Goal: Task Accomplishment & Management: Manage account settings

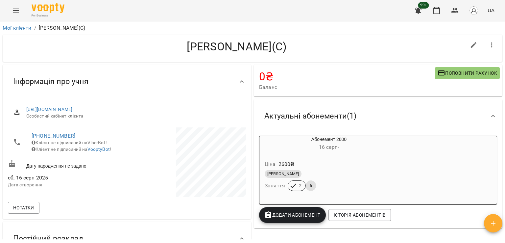
click at [14, 7] on icon "Menu" at bounding box center [16, 11] width 8 height 8
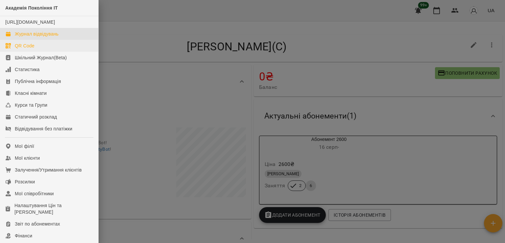
click at [55, 37] on div "Журнал відвідувань" at bounding box center [37, 34] width 44 height 7
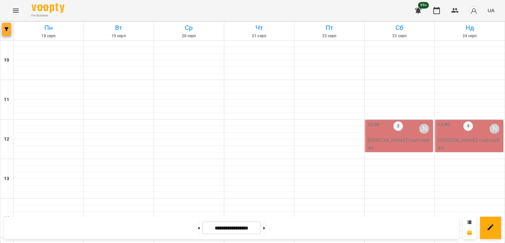
click at [10, 29] on span "button" at bounding box center [6, 29] width 9 height 4
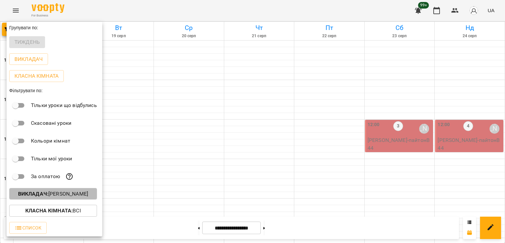
click at [84, 195] on p "Викладач : [PERSON_NAME]" at bounding box center [53, 194] width 70 height 8
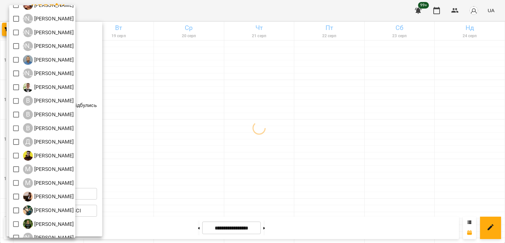
scroll to position [42, 0]
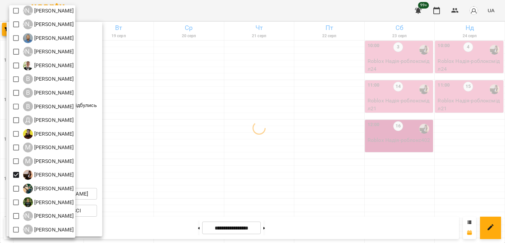
click at [309, 145] on div at bounding box center [252, 121] width 505 height 243
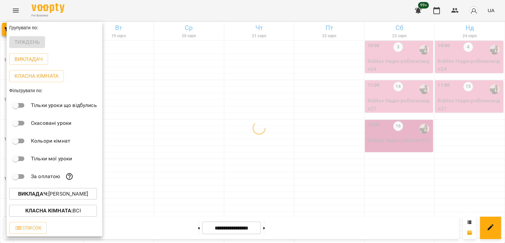
click at [268, 128] on div at bounding box center [252, 121] width 505 height 243
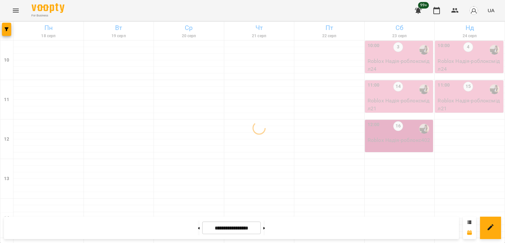
scroll to position [263, 0]
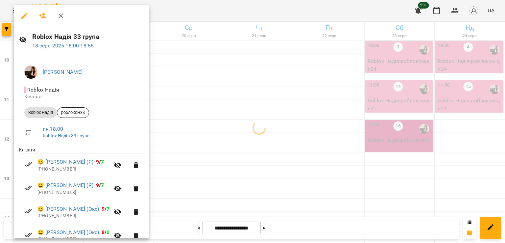
click at [231, 113] on div at bounding box center [252, 121] width 505 height 243
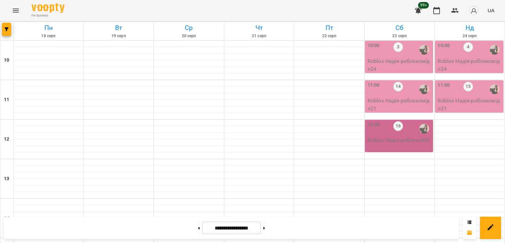
scroll to position [340, 0]
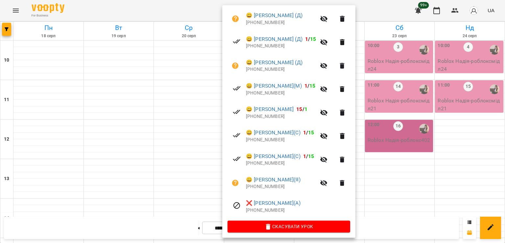
scroll to position [173, 0]
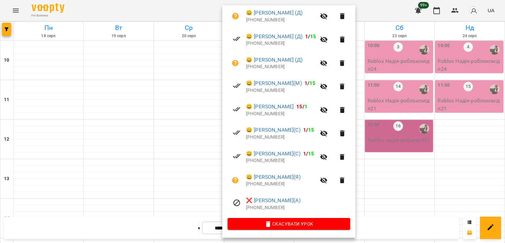
click at [188, 149] on div at bounding box center [252, 121] width 505 height 243
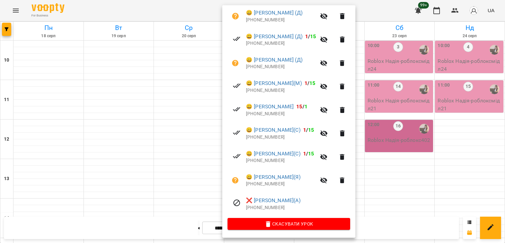
click at [189, 155] on div at bounding box center [252, 121] width 505 height 243
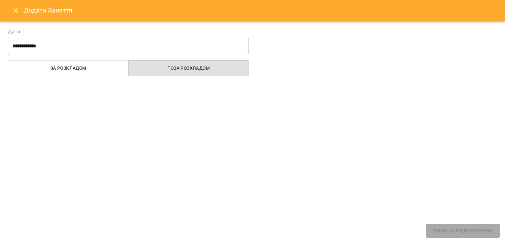
select select
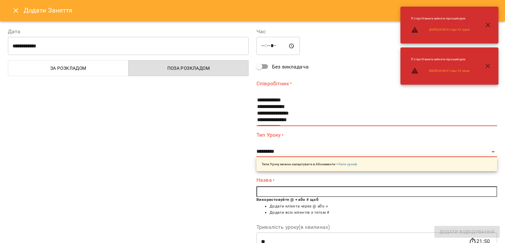
click at [19, 10] on icon "Close" at bounding box center [16, 11] width 8 height 8
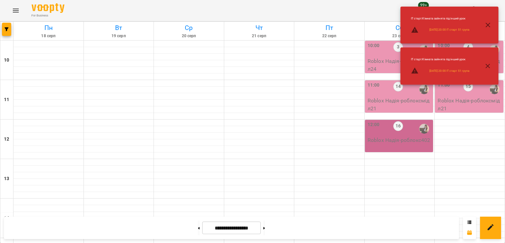
scroll to position [274, 0]
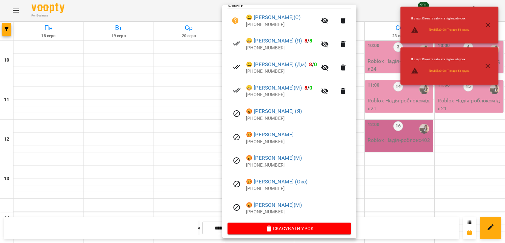
scroll to position [150, 0]
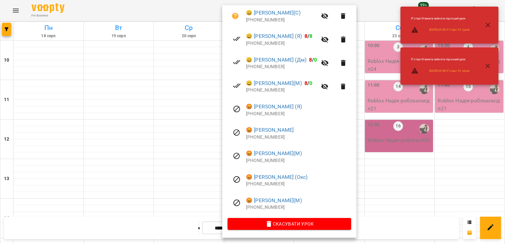
click at [160, 82] on div at bounding box center [252, 121] width 505 height 243
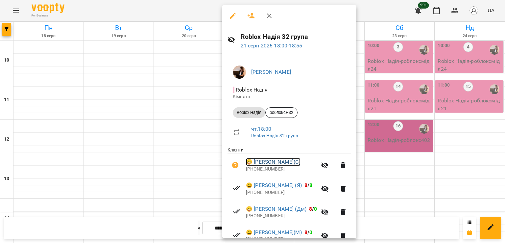
click at [269, 163] on link "😀 [PERSON_NAME](С)" at bounding box center [273, 162] width 55 height 8
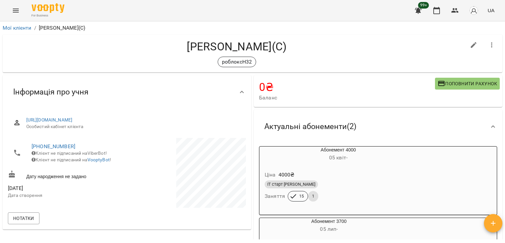
click at [470, 44] on icon "button" at bounding box center [474, 45] width 8 height 8
select select "**"
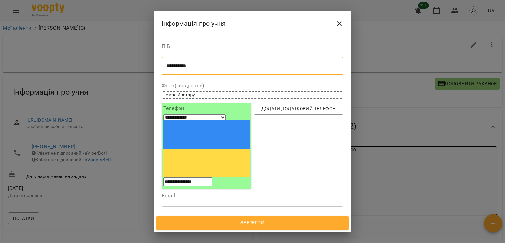
click at [189, 64] on textarea "**********" at bounding box center [249, 66] width 167 height 6
paste textarea "******"
type textarea "**********"
click at [252, 223] on span "Зберегти" at bounding box center [252, 222] width 177 height 9
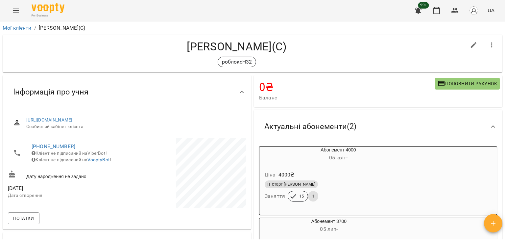
click at [17, 11] on icon "Menu" at bounding box center [16, 11] width 6 height 4
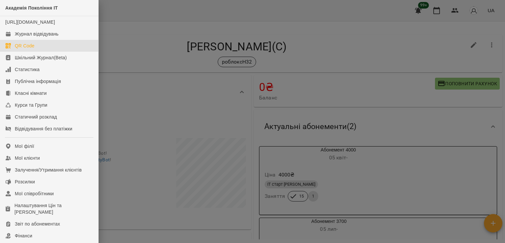
click at [57, 50] on link "QR Code" at bounding box center [49, 46] width 98 height 12
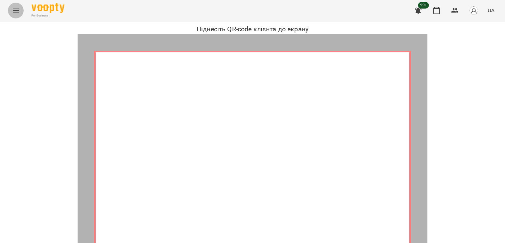
click at [18, 13] on icon "Menu" at bounding box center [16, 11] width 8 height 8
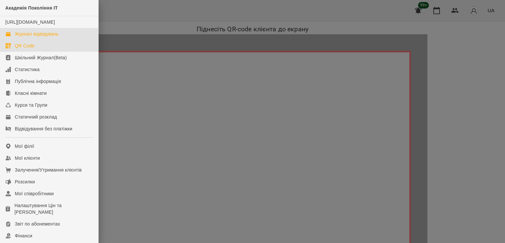
click at [46, 37] on div "Журнал відвідувань" at bounding box center [37, 34] width 44 height 7
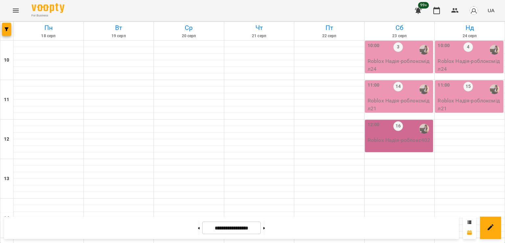
scroll to position [263, 0]
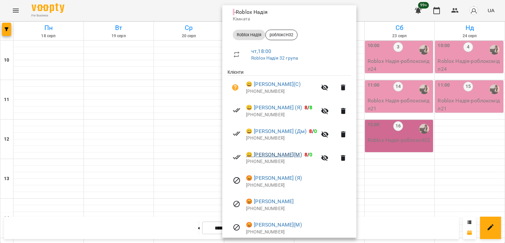
scroll to position [99, 0]
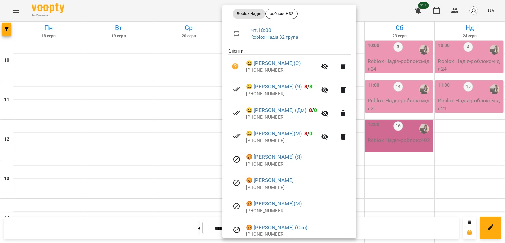
click at [164, 122] on div at bounding box center [252, 121] width 505 height 243
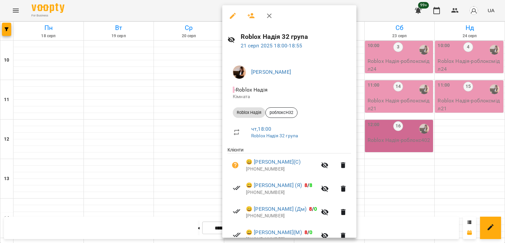
click at [3, 31] on div at bounding box center [252, 121] width 505 height 243
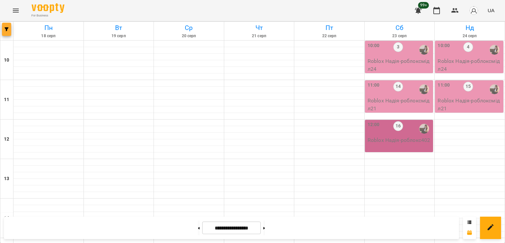
click at [5, 30] on icon "button" at bounding box center [7, 29] width 4 height 4
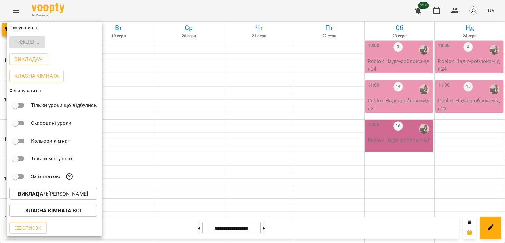
click at [72, 194] on p "Викладач : [PERSON_NAME]" at bounding box center [53, 194] width 70 height 8
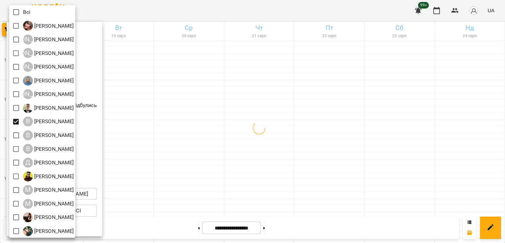
click at [300, 128] on div at bounding box center [252, 121] width 505 height 243
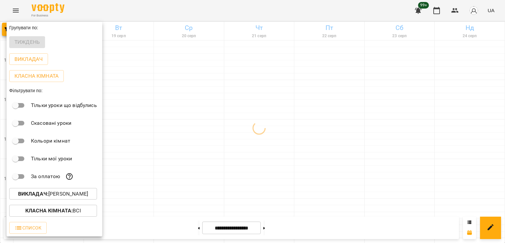
click at [264, 73] on div at bounding box center [252, 121] width 505 height 243
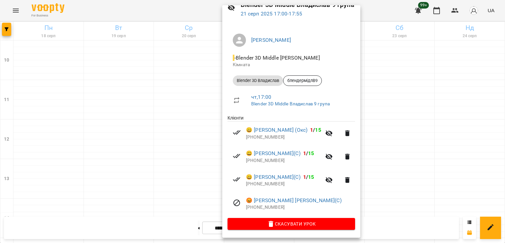
scroll to position [33, 0]
click at [184, 137] on div at bounding box center [252, 121] width 505 height 243
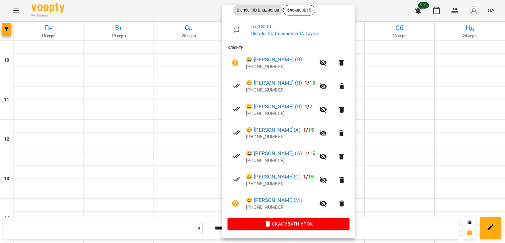
scroll to position [103, 0]
click at [187, 120] on div at bounding box center [252, 121] width 505 height 243
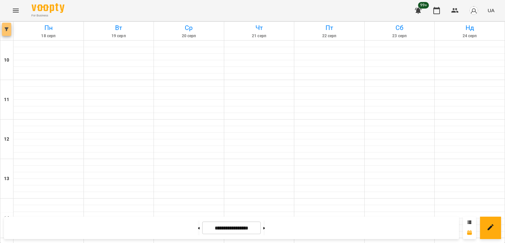
click at [5, 30] on icon "button" at bounding box center [7, 29] width 4 height 4
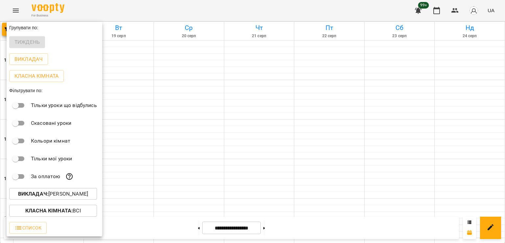
click at [73, 195] on p "Викладач : Владислав Границький" at bounding box center [53, 194] width 70 height 8
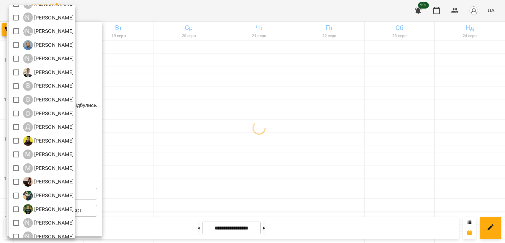
scroll to position [42, 0]
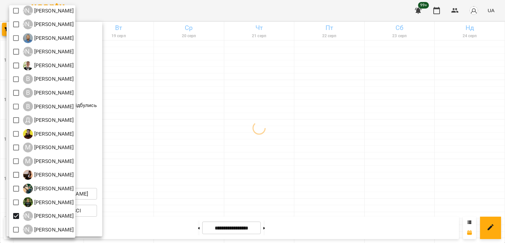
click at [273, 142] on div at bounding box center [252, 121] width 505 height 243
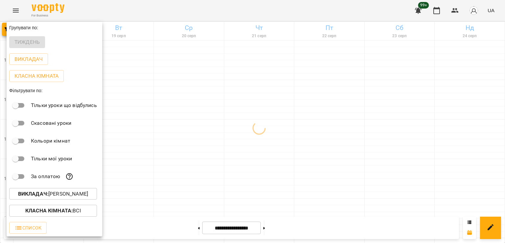
click at [263, 111] on div at bounding box center [252, 121] width 505 height 243
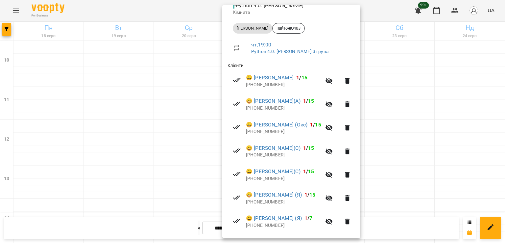
scroll to position [150, 0]
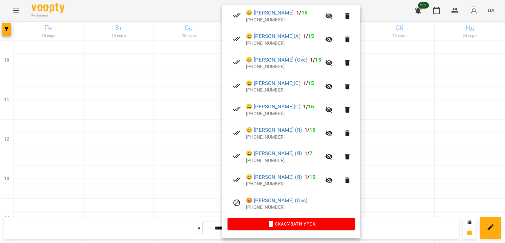
click at [181, 98] on div at bounding box center [252, 121] width 505 height 243
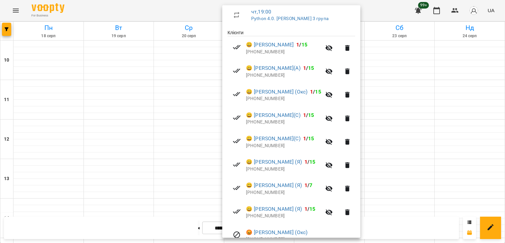
scroll to position [84, 0]
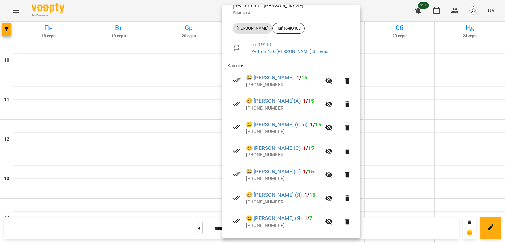
drag, startPoint x: 183, startPoint y: 112, endPoint x: 161, endPoint y: 87, distance: 33.6
click at [181, 110] on div at bounding box center [252, 121] width 505 height 243
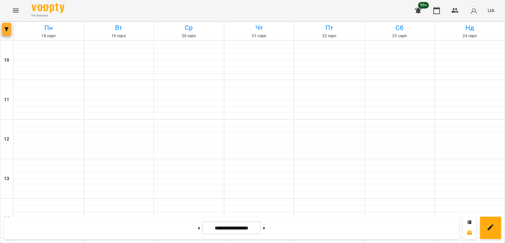
click at [7, 30] on icon "button" at bounding box center [7, 29] width 4 height 4
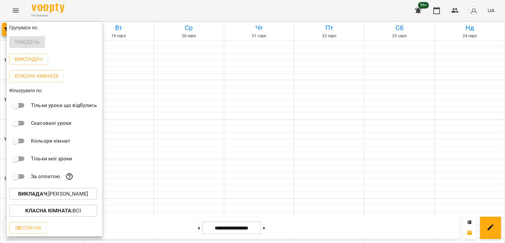
click at [78, 197] on p "Викладач : Юрій Шпак" at bounding box center [53, 194] width 70 height 8
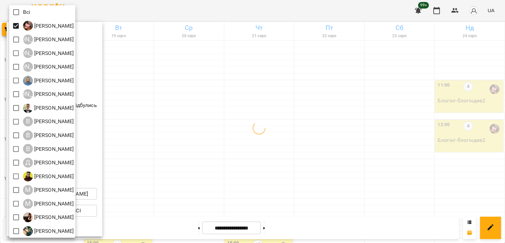
click at [265, 153] on div at bounding box center [252, 121] width 505 height 243
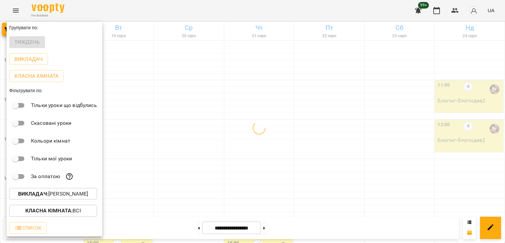
click at [256, 148] on div at bounding box center [252, 121] width 505 height 243
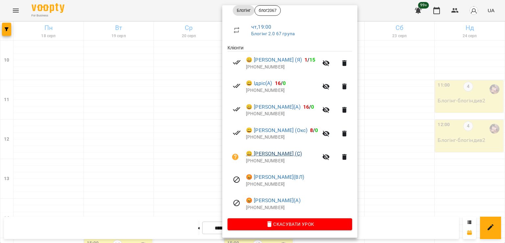
scroll to position [103, 0]
click at [188, 156] on div at bounding box center [252, 121] width 505 height 243
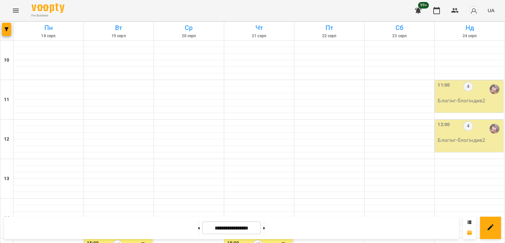
click at [12, 28] on div at bounding box center [6, 31] width 13 height 18
click at [10, 26] on button "button" at bounding box center [6, 29] width 9 height 13
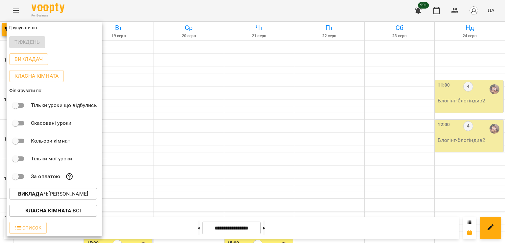
click at [72, 193] on p "Викладач : Ілля Петруша" at bounding box center [53, 194] width 70 height 8
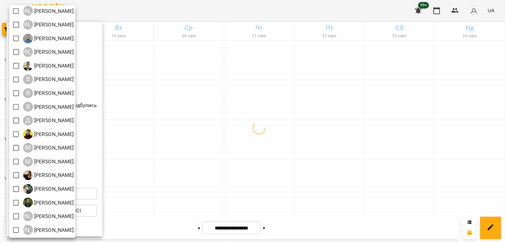
scroll to position [42, 0]
click at [245, 161] on div at bounding box center [252, 121] width 505 height 243
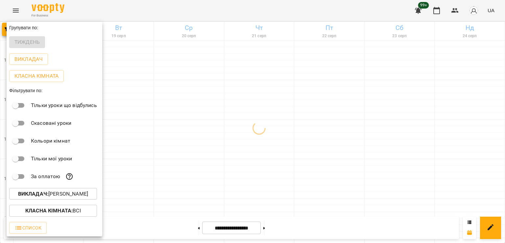
click at [253, 146] on div at bounding box center [252, 121] width 505 height 243
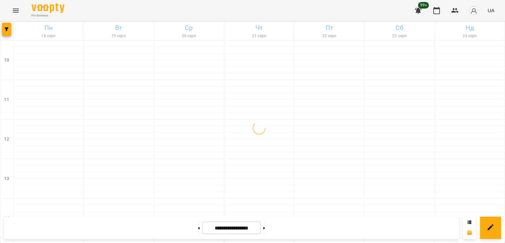
scroll to position [340, 0]
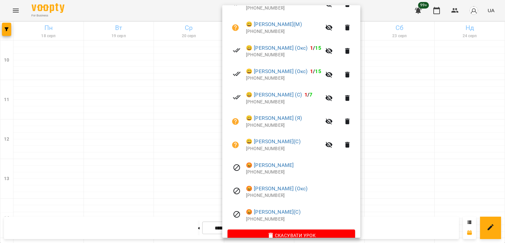
scroll to position [164, 0]
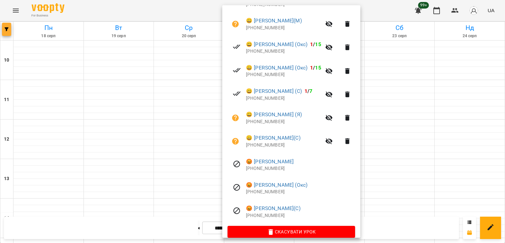
click at [7, 26] on div at bounding box center [252, 121] width 505 height 243
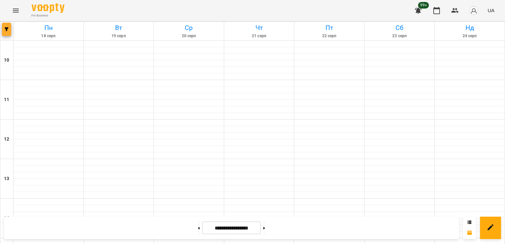
click at [9, 30] on span "button" at bounding box center [6, 29] width 9 height 4
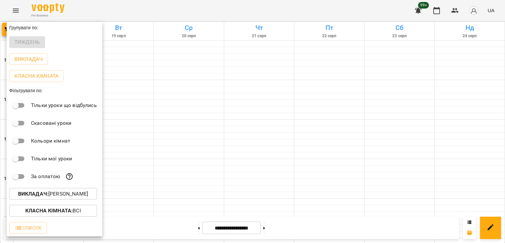
click at [64, 197] on p "Викладач : Юрій Шпак" at bounding box center [53, 194] width 70 height 8
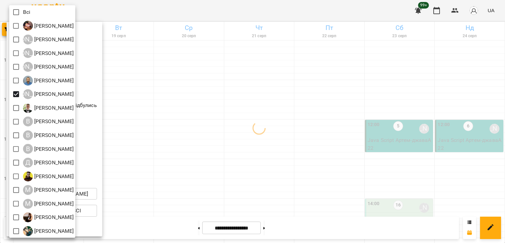
click at [384, 108] on div at bounding box center [252, 121] width 505 height 243
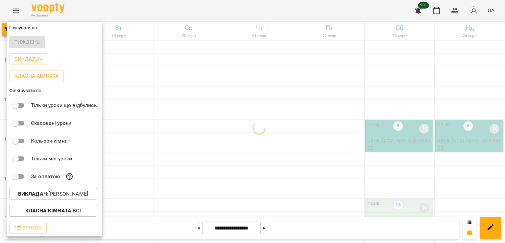
click at [278, 120] on div at bounding box center [252, 121] width 505 height 243
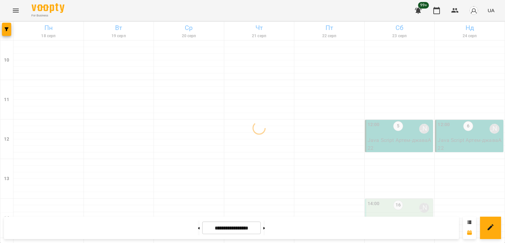
scroll to position [340, 0]
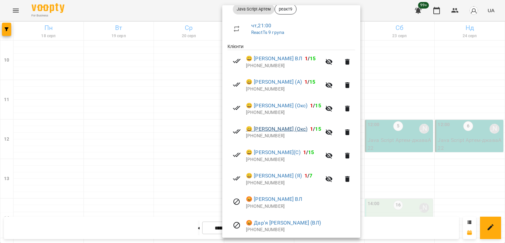
scroll to position [126, 0]
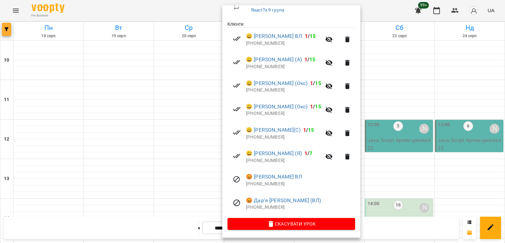
drag, startPoint x: 8, startPoint y: 35, endPoint x: 7, endPoint y: 32, distance: 3.8
click at [8, 35] on div at bounding box center [252, 121] width 505 height 243
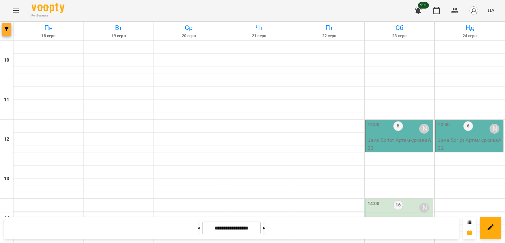
click at [6, 30] on icon "button" at bounding box center [7, 29] width 4 height 4
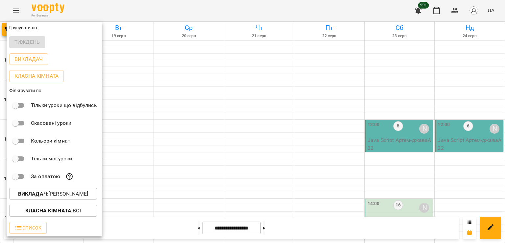
click at [70, 197] on p "Викладач : Артем Кот" at bounding box center [53, 194] width 70 height 8
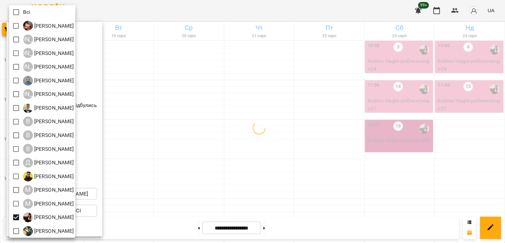
click at [243, 148] on div at bounding box center [252, 121] width 505 height 243
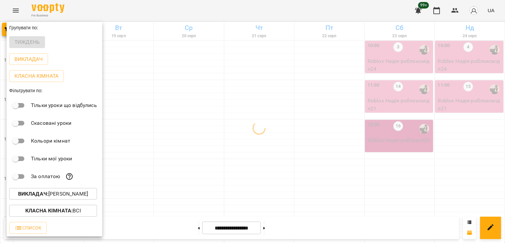
drag, startPoint x: 262, startPoint y: 143, endPoint x: 265, endPoint y: 147, distance: 5.0
click at [263, 143] on div at bounding box center [252, 121] width 505 height 243
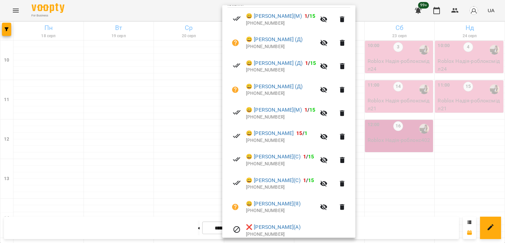
scroll to position [173, 0]
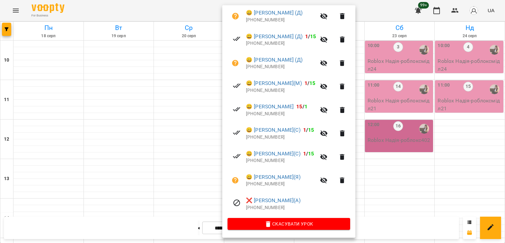
click at [171, 144] on div at bounding box center [252, 121] width 505 height 243
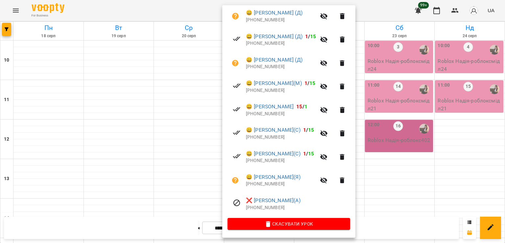
click at [0, 27] on div at bounding box center [252, 121] width 505 height 243
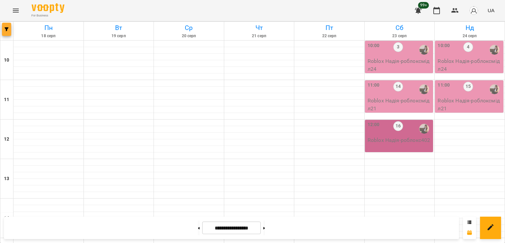
click at [7, 30] on icon "button" at bounding box center [7, 29] width 4 height 4
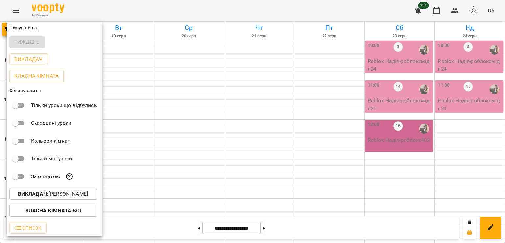
click at [65, 198] on p "Викладач : [PERSON_NAME]" at bounding box center [53, 194] width 70 height 8
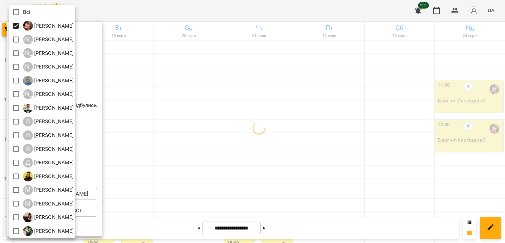
drag, startPoint x: 259, startPoint y: 121, endPoint x: 274, endPoint y: 121, distance: 15.1
click at [259, 121] on div at bounding box center [252, 121] width 505 height 243
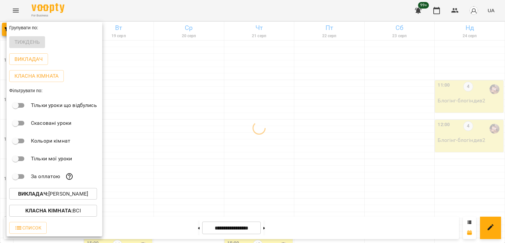
click at [282, 111] on div at bounding box center [252, 121] width 505 height 243
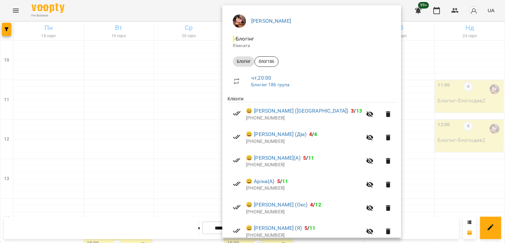
scroll to position [103, 0]
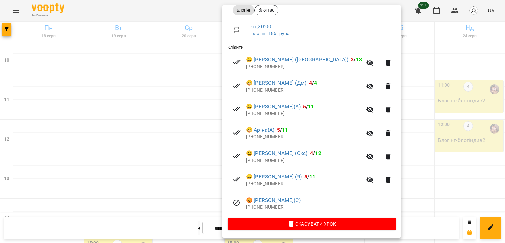
drag, startPoint x: 150, startPoint y: 106, endPoint x: 143, endPoint y: 106, distance: 6.6
click at [149, 106] on div at bounding box center [252, 121] width 505 height 243
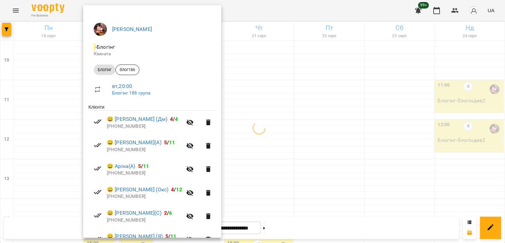
scroll to position [126, 0]
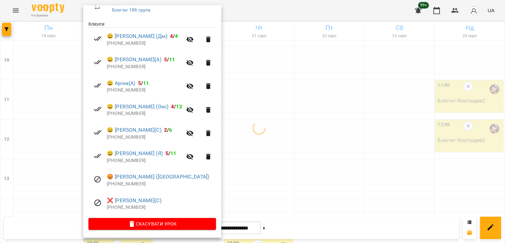
click at [263, 109] on div at bounding box center [252, 121] width 505 height 243
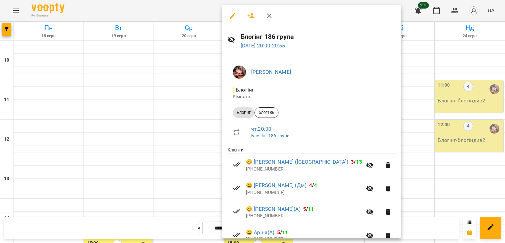
click at [172, 106] on div at bounding box center [252, 121] width 505 height 243
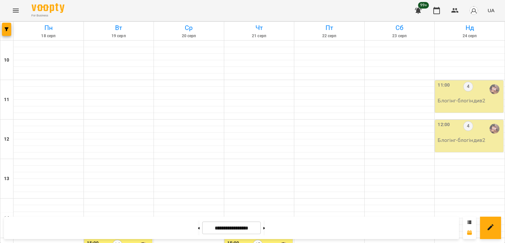
scroll to position [143, 0]
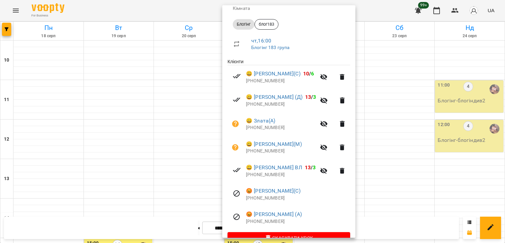
scroll to position [103, 0]
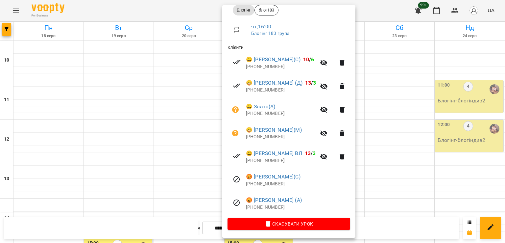
click at [128, 155] on div at bounding box center [252, 121] width 505 height 243
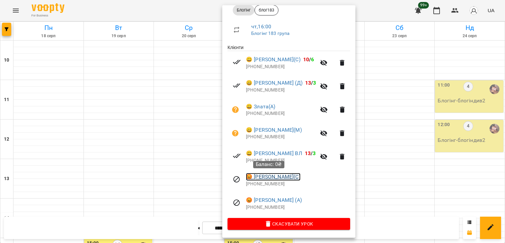
click at [284, 175] on link "😡 Емілія Дець(С)" at bounding box center [273, 177] width 55 height 8
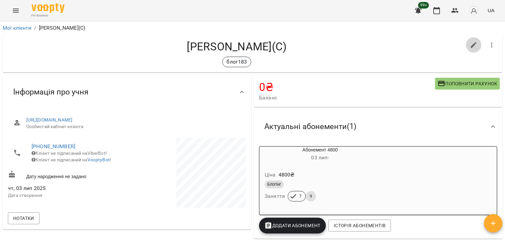
click at [472, 46] on icon "button" at bounding box center [474, 45] width 8 height 8
select select "**"
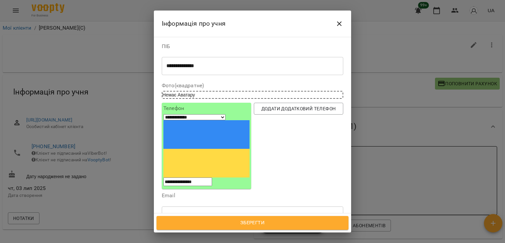
click at [189, 242] on icon at bounding box center [186, 246] width 5 height 5
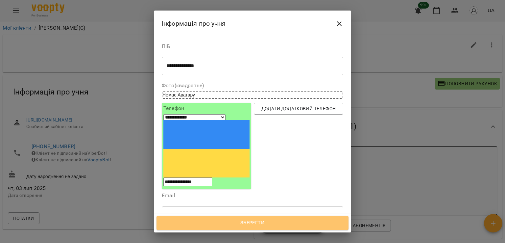
click at [244, 222] on span "Зберегти" at bounding box center [252, 222] width 177 height 9
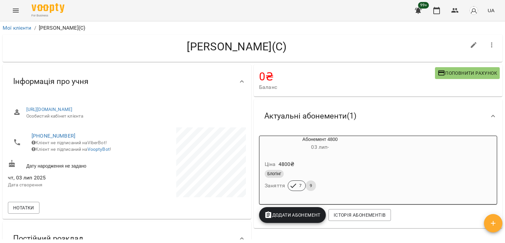
click at [20, 6] on button "Menu" at bounding box center [16, 11] width 16 height 16
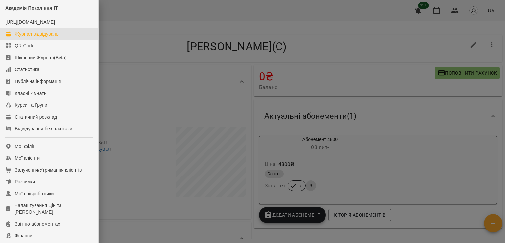
click at [61, 38] on link "Журнал відвідувань" at bounding box center [49, 34] width 98 height 12
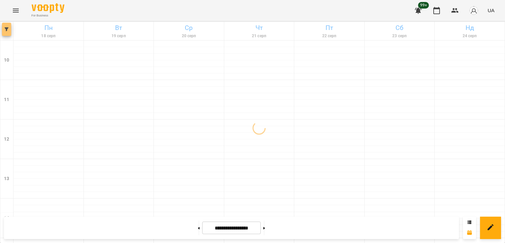
click at [6, 29] on icon "button" at bounding box center [7, 29] width 4 height 4
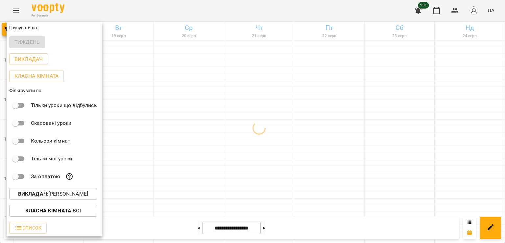
click at [73, 198] on p "Викладач : Ілля Петруша" at bounding box center [53, 194] width 70 height 8
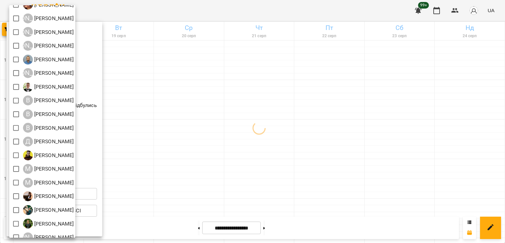
scroll to position [10, 0]
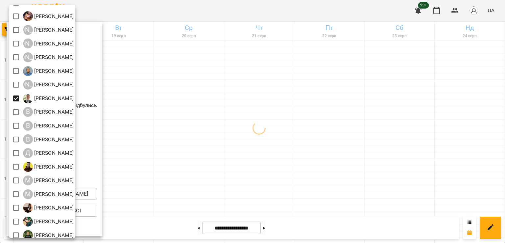
drag, startPoint x: 252, startPoint y: 148, endPoint x: 273, endPoint y: 162, distance: 26.1
click at [252, 148] on div at bounding box center [252, 121] width 505 height 243
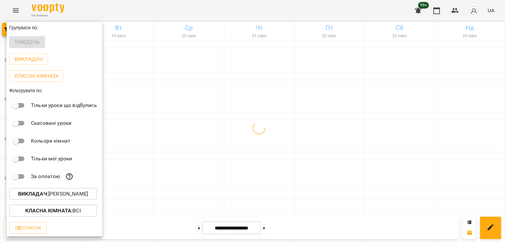
click at [271, 178] on div at bounding box center [252, 121] width 505 height 243
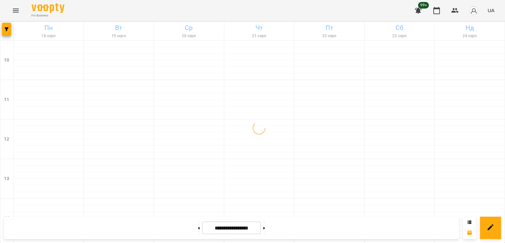
scroll to position [296, 0]
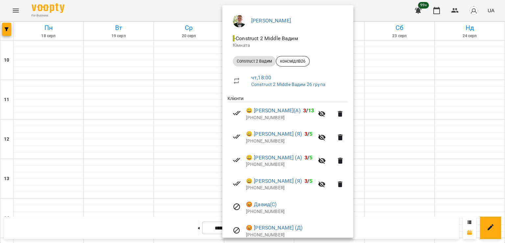
scroll to position [80, 0]
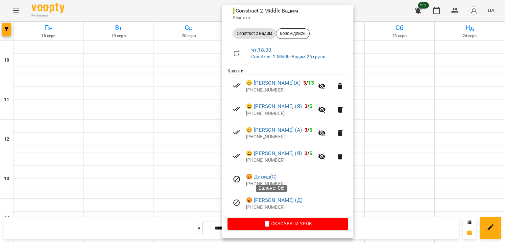
click at [257, 183] on div "Баланс: 0₴" at bounding box center [271, 188] width 31 height 16
click at [254, 184] on p "+380671020003" at bounding box center [297, 183] width 102 height 7
copy ul "+380671020003"
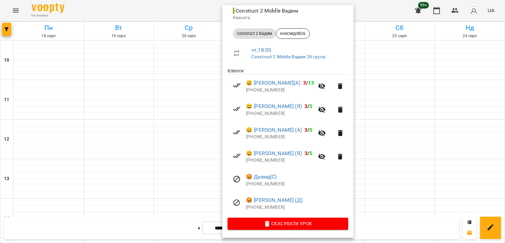
click at [187, 109] on div at bounding box center [252, 121] width 505 height 243
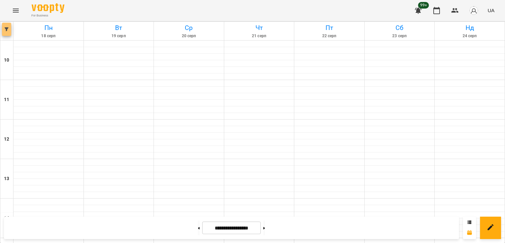
click at [8, 29] on icon "button" at bounding box center [7, 29] width 4 height 4
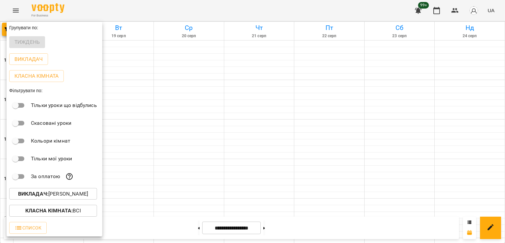
click at [62, 191] on p "Викладач : Вадим Моргун" at bounding box center [53, 194] width 70 height 8
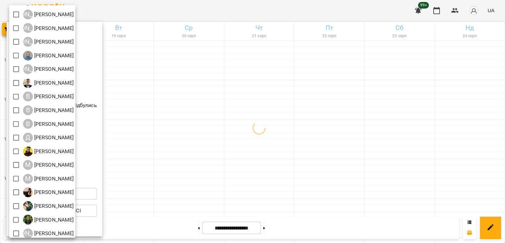
scroll to position [0, 0]
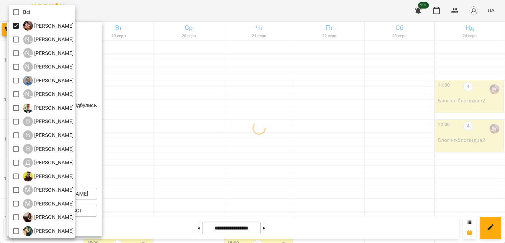
click at [250, 139] on div at bounding box center [252, 121] width 505 height 243
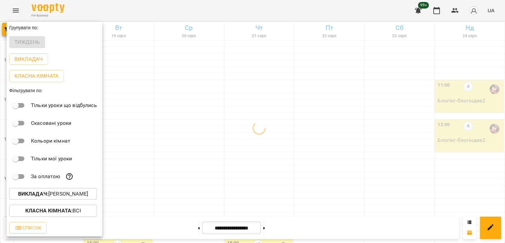
click at [255, 120] on div at bounding box center [252, 121] width 505 height 243
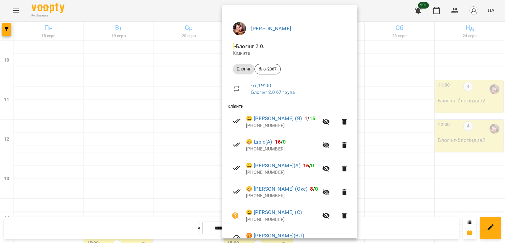
scroll to position [103, 0]
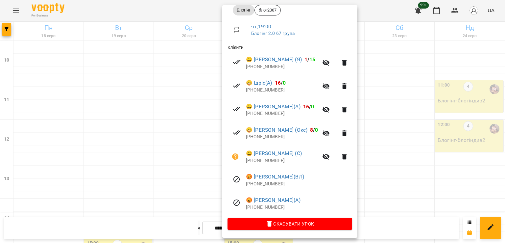
click at [182, 141] on div at bounding box center [252, 121] width 505 height 243
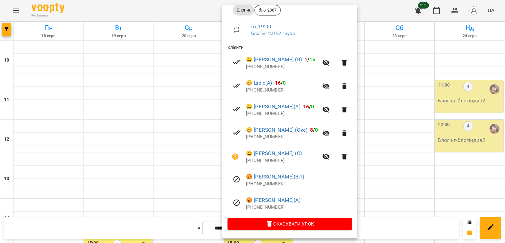
click at [175, 116] on div at bounding box center [252, 121] width 505 height 243
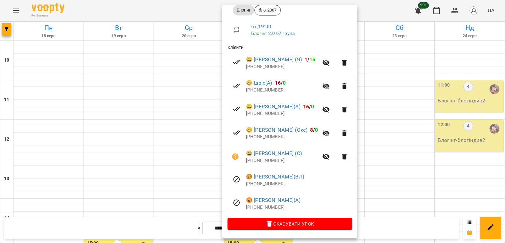
click at [195, 116] on div at bounding box center [252, 121] width 505 height 243
